Goal: Share content

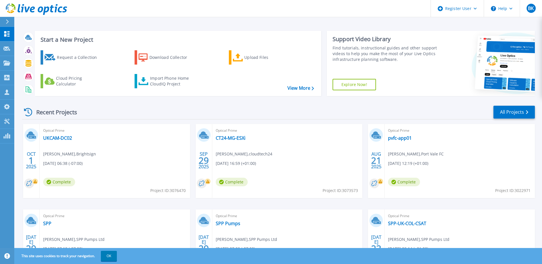
click at [277, 141] on div "Optical Prime CT24-MG-ESXi Nathan Boothby , cloudtech24 09/29/2025, 16:59 (+01:…" at bounding box center [287, 161] width 150 height 74
click at [229, 140] on link "CT24-MG-ESXi" at bounding box center [231, 138] width 30 height 6
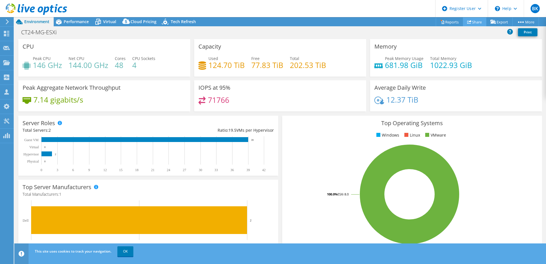
click at [470, 21] on link "Share" at bounding box center [474, 21] width 23 height 9
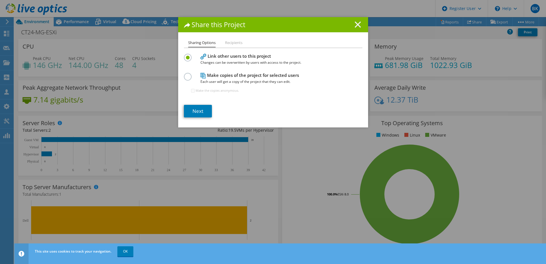
click at [356, 24] on line at bounding box center [358, 25] width 6 height 6
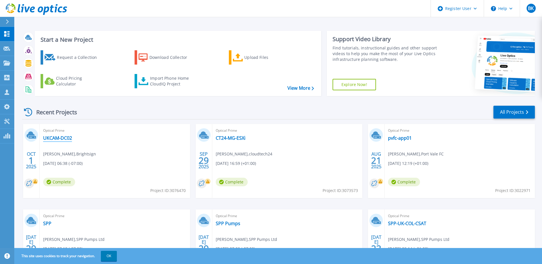
click at [59, 139] on link "UKCAM-DC02" at bounding box center [57, 138] width 29 height 6
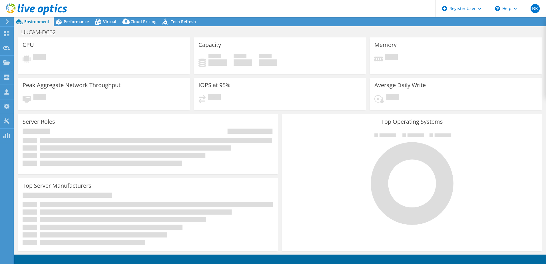
select select "USD"
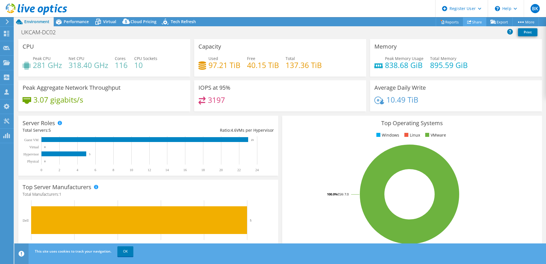
click at [471, 22] on link "Share" at bounding box center [474, 21] width 23 height 9
